Goal: Obtain resource: Download file/media

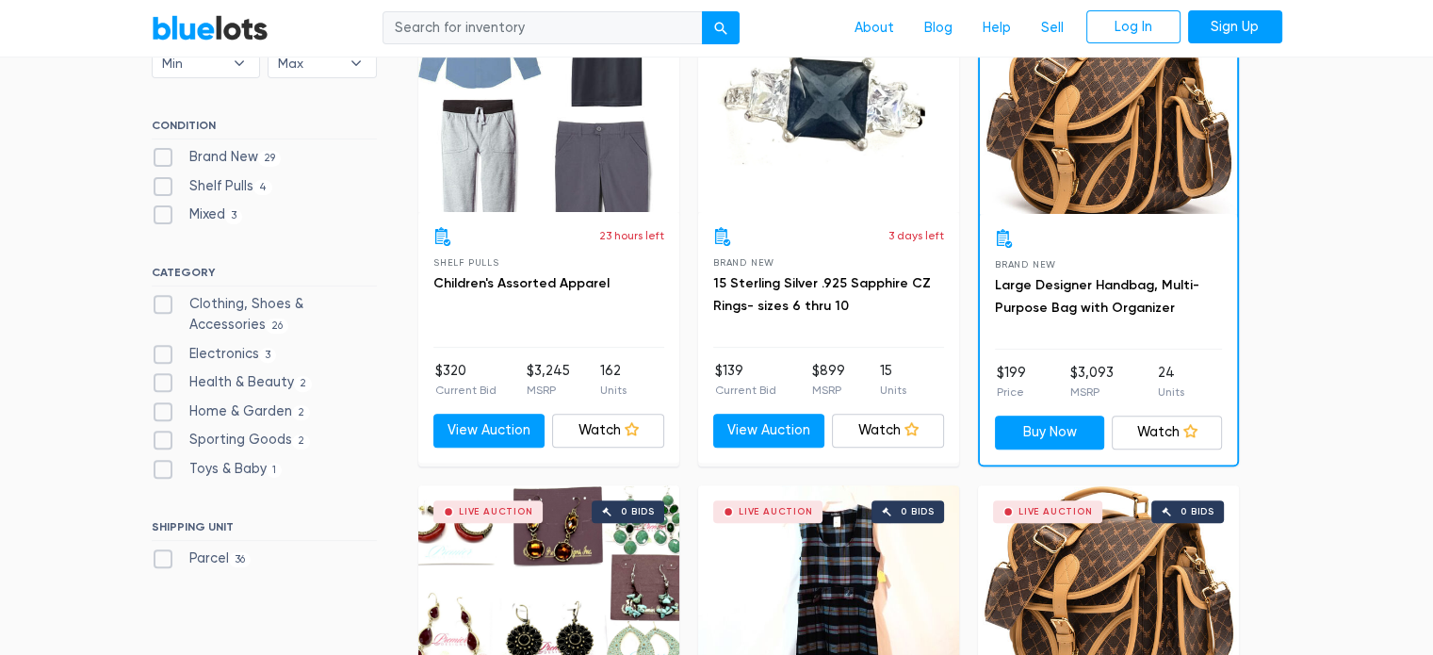
scroll to position [420, 0]
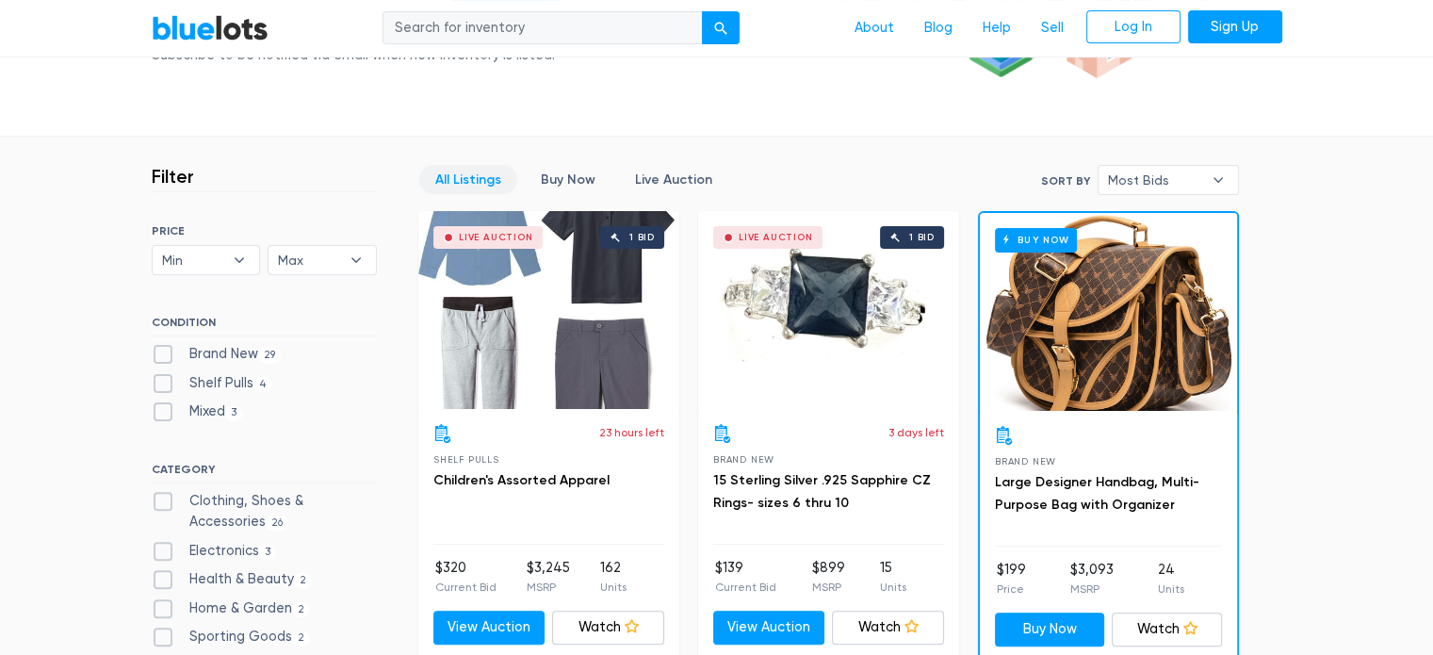
click at [1083, 267] on div "Buy Now" at bounding box center [1108, 312] width 257 height 198
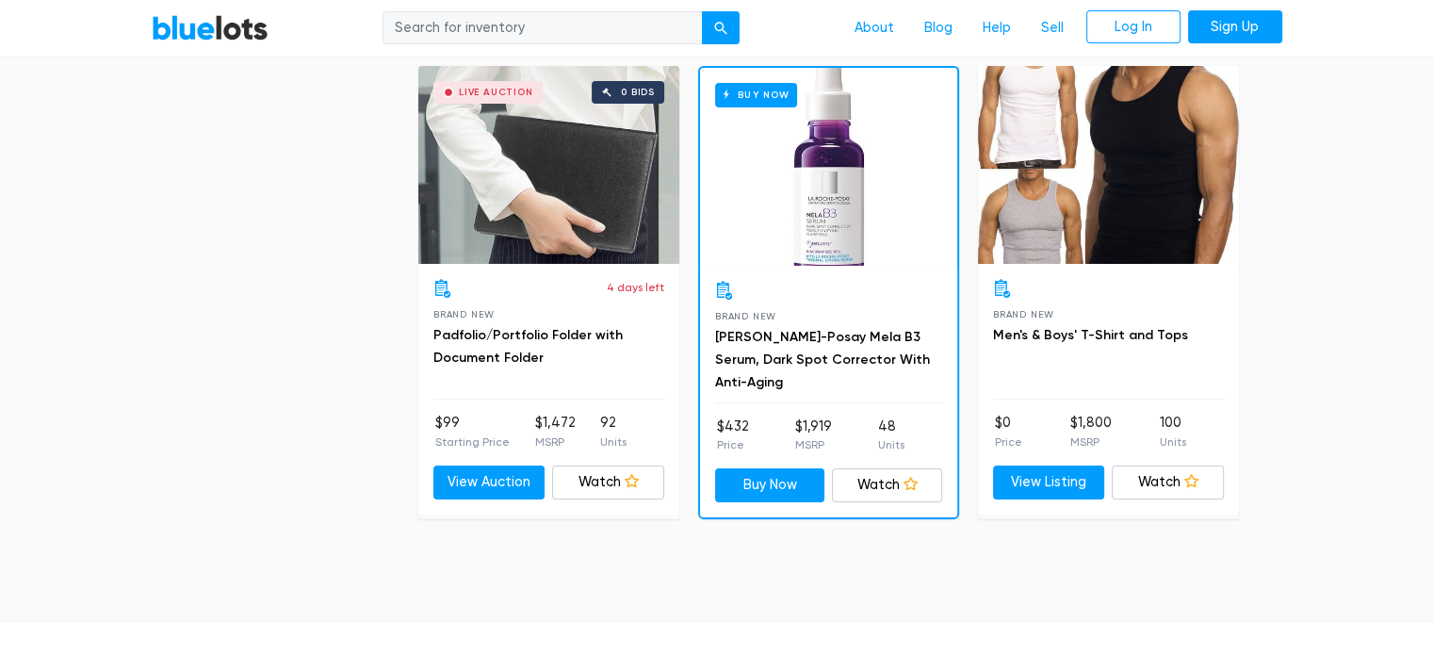
scroll to position [6910, 0]
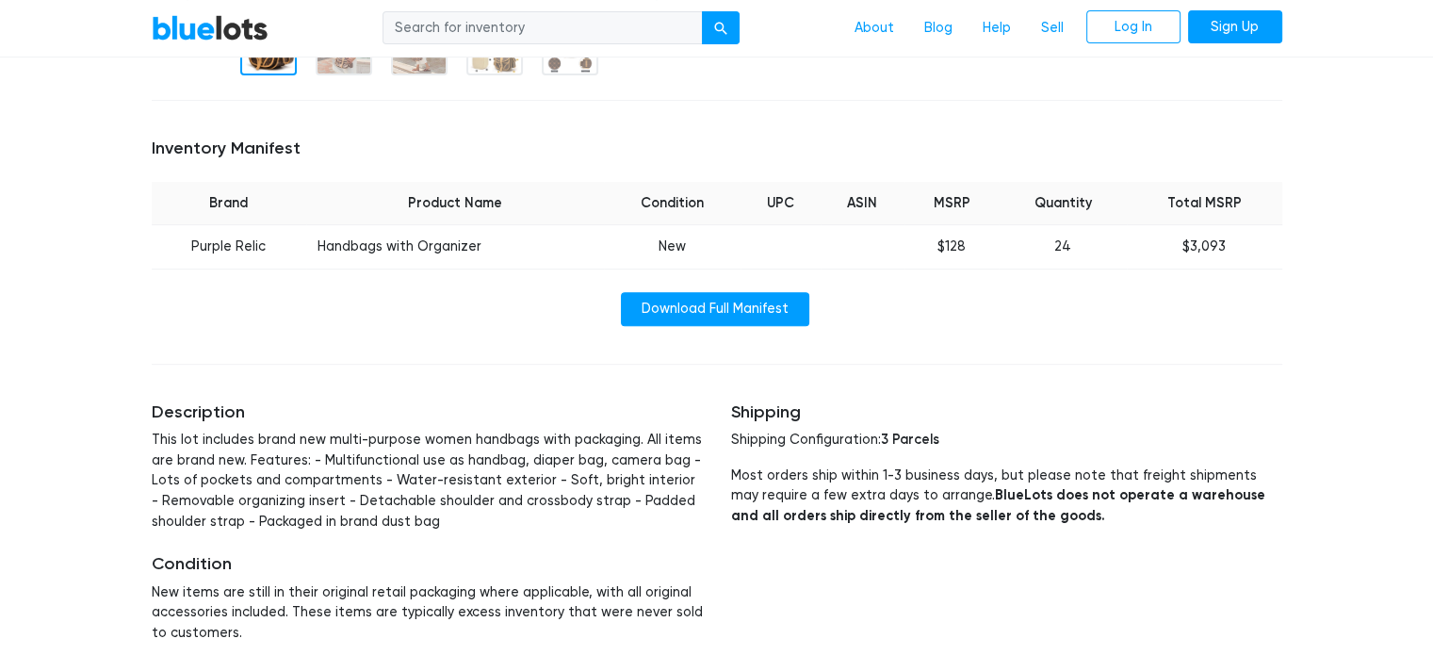
scroll to position [646, 0]
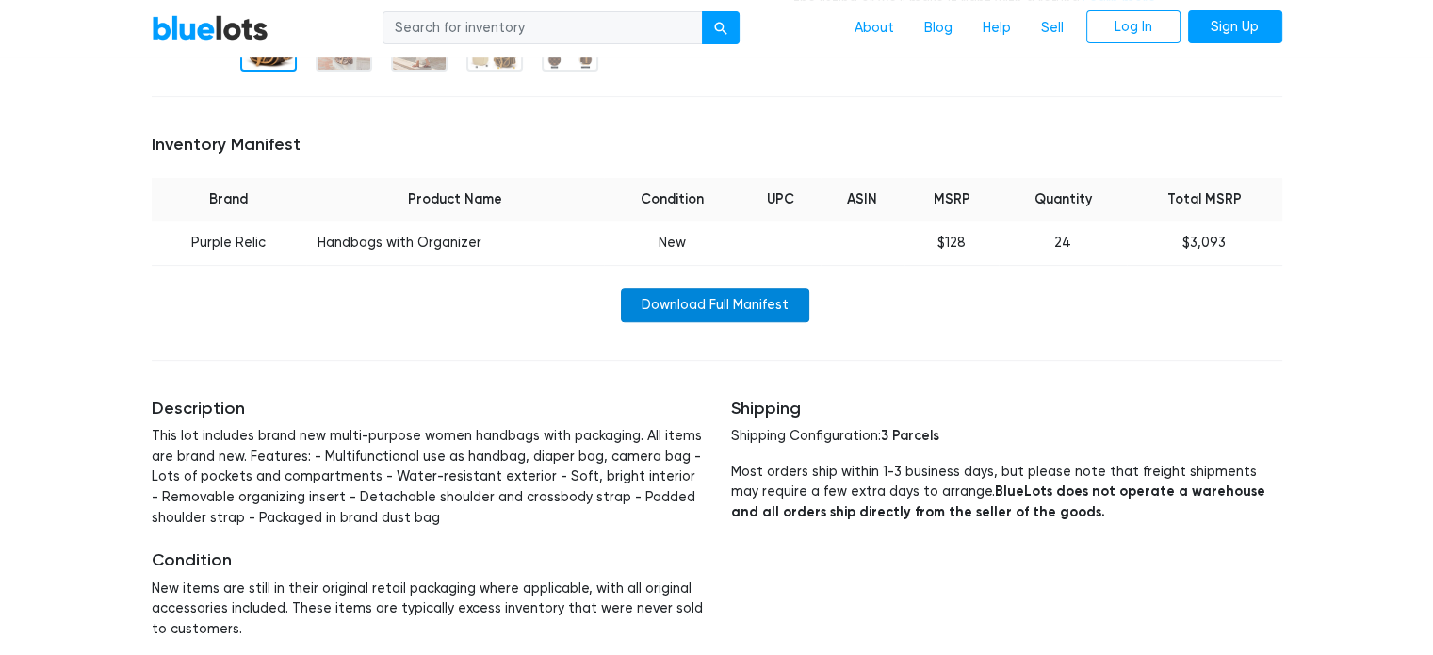
click at [776, 306] on link "Download Full Manifest" at bounding box center [715, 305] width 188 height 34
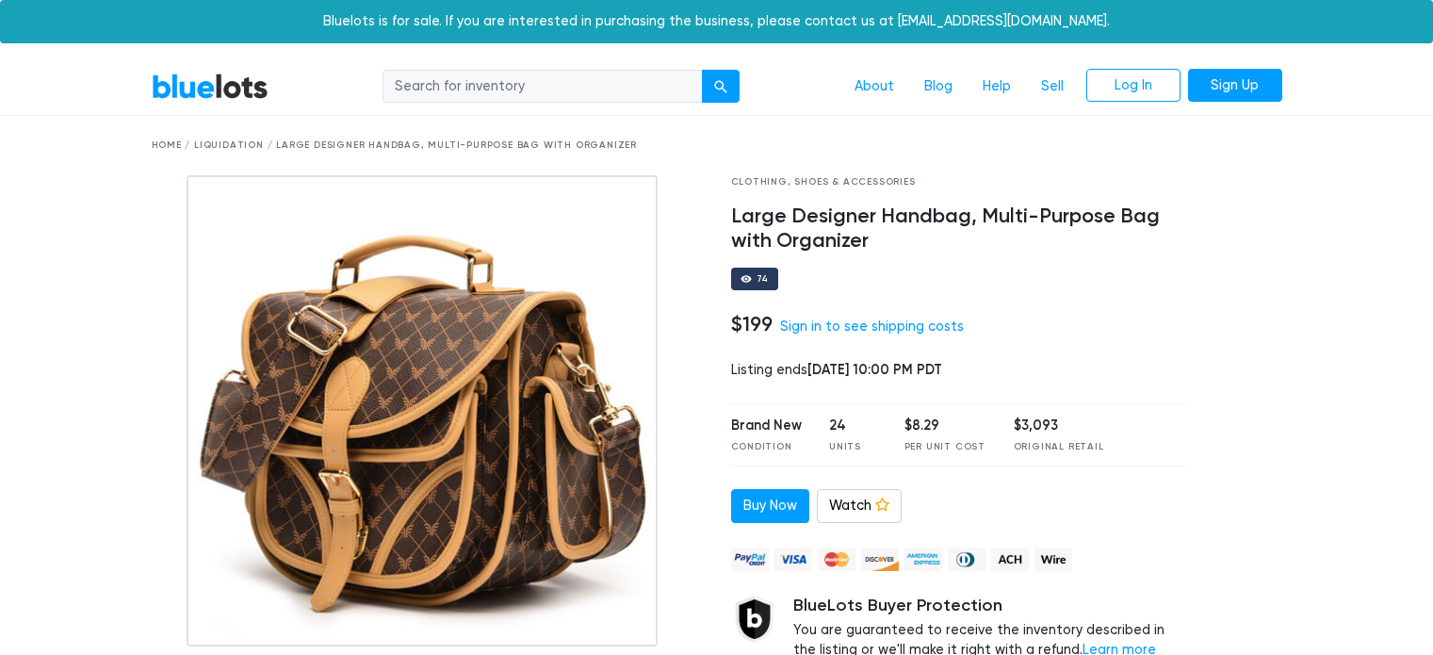
scroll to position [646, 0]
